Goal: Task Accomplishment & Management: Use online tool/utility

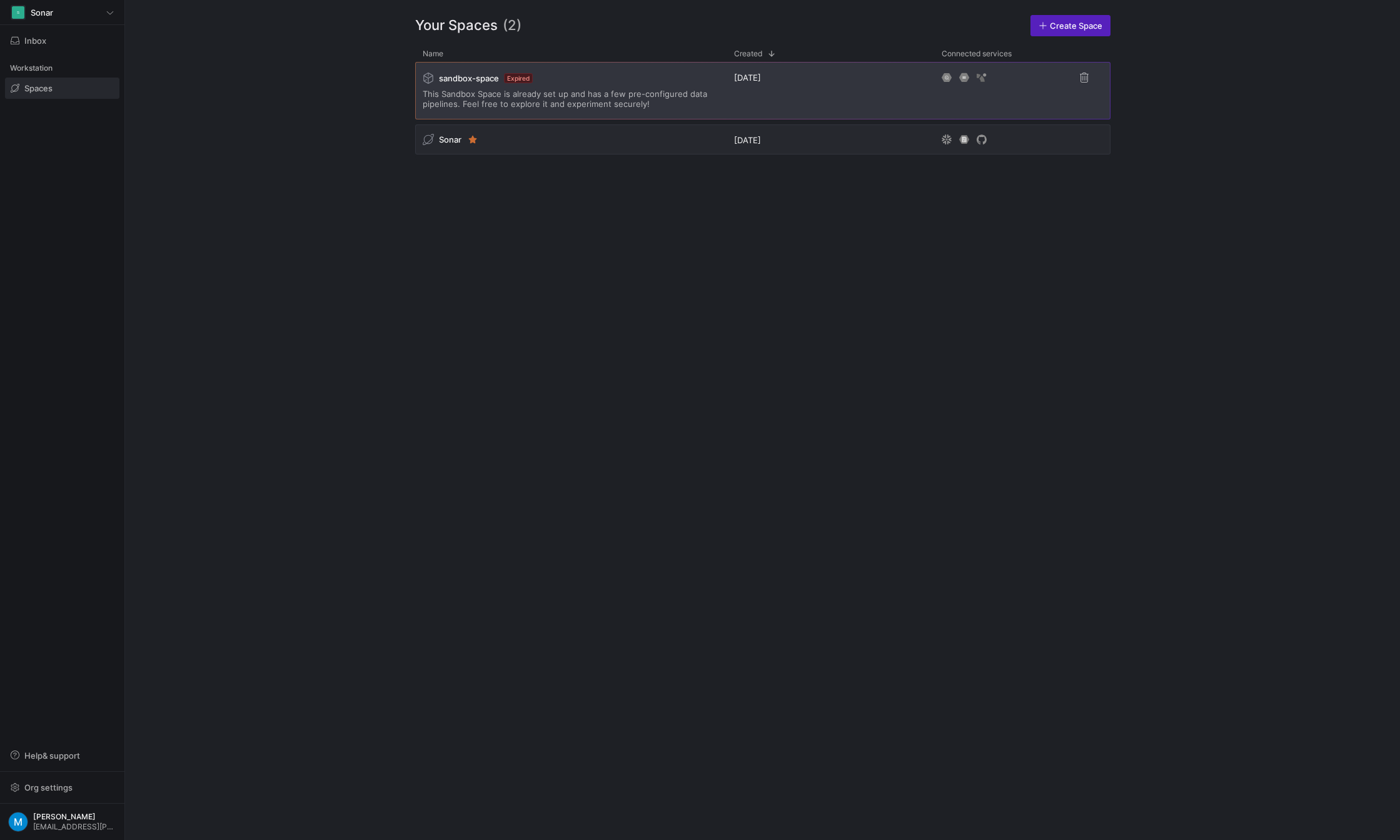
click at [475, 103] on span "This Sandbox Space is already set up and has a few pre-configured data pipeline…" at bounding box center [570, 99] width 296 height 20
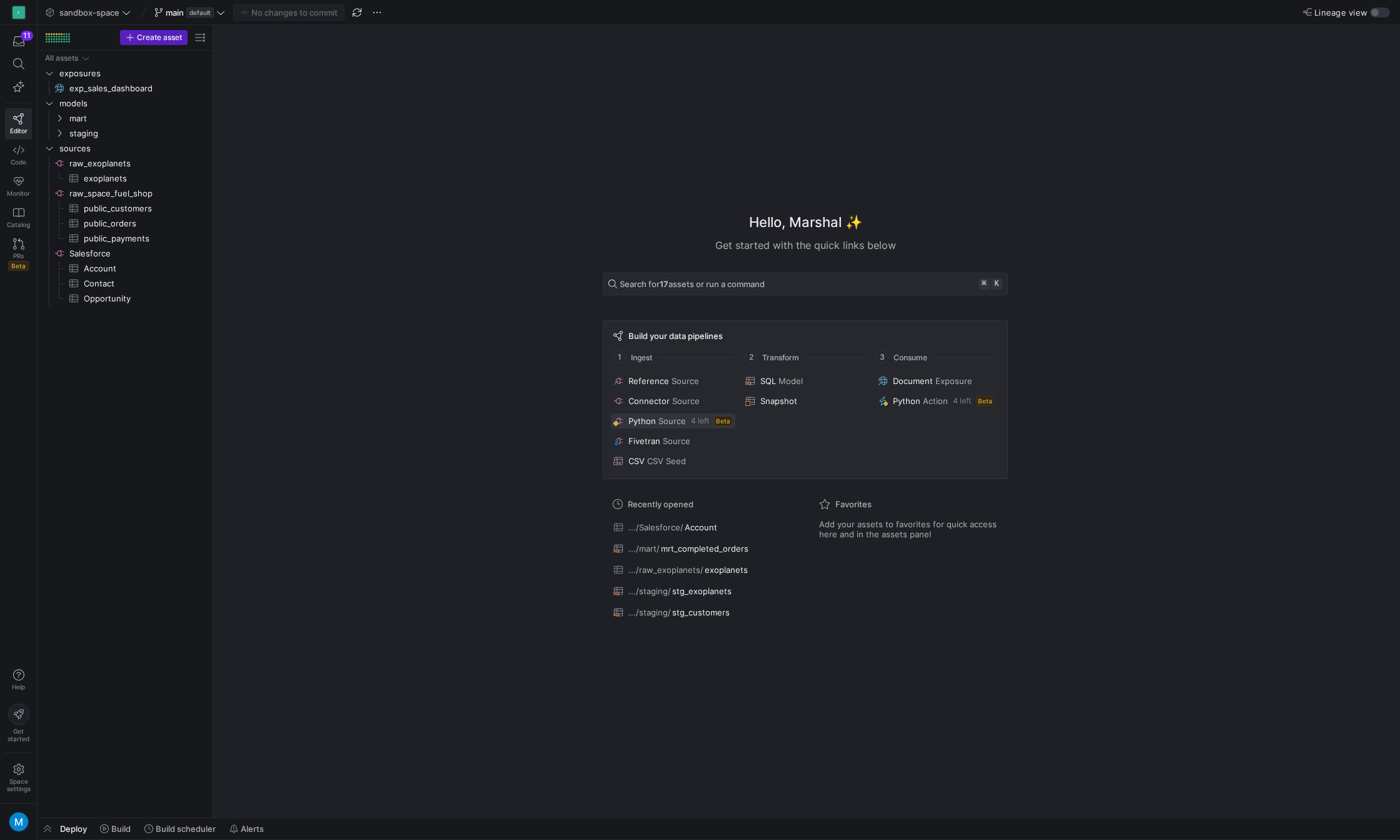
click at [659, 421] on span "Source" at bounding box center [672, 420] width 27 height 10
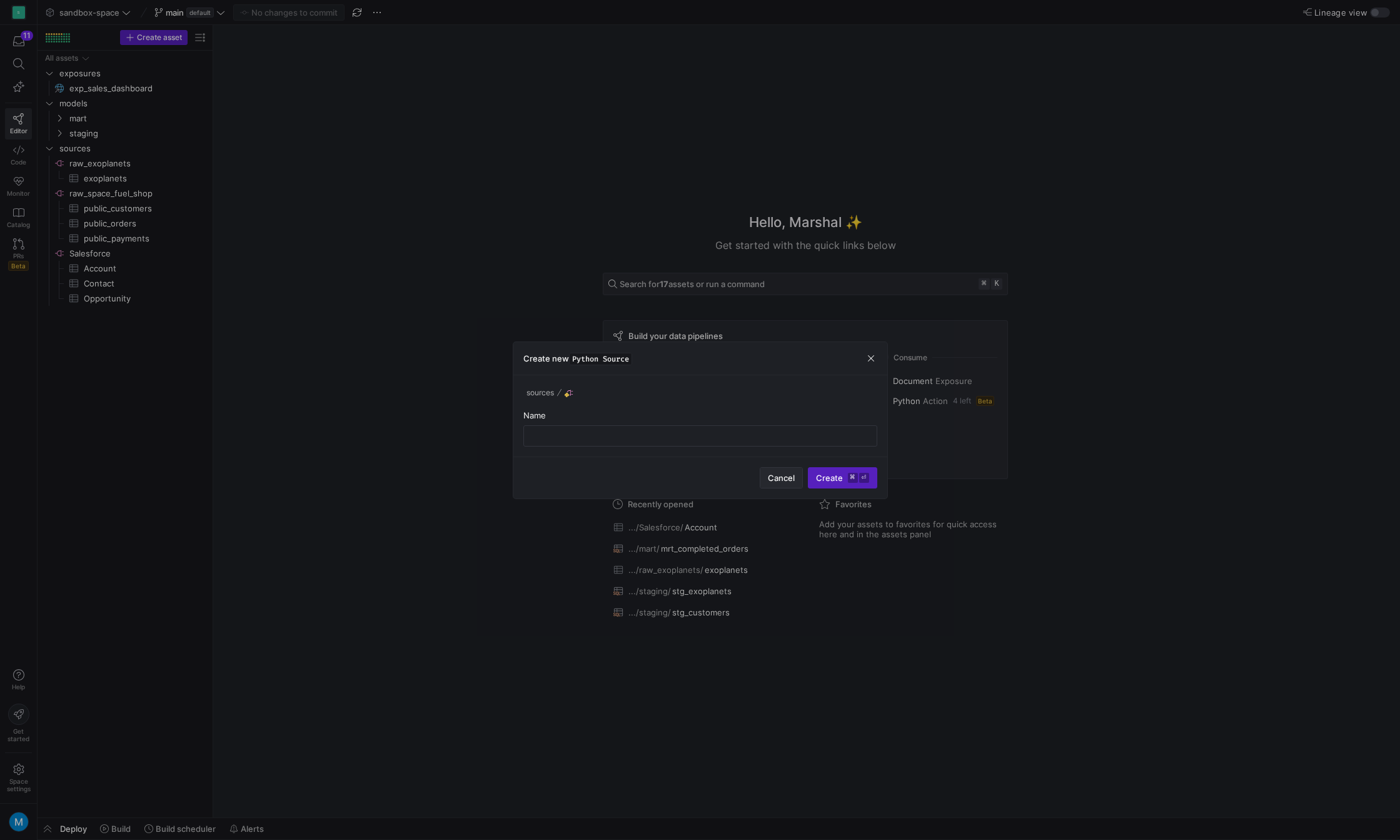
click at [789, 483] on span "button" at bounding box center [781, 477] width 42 height 20
